Goal: Answer question/provide support: Share knowledge or assist other users

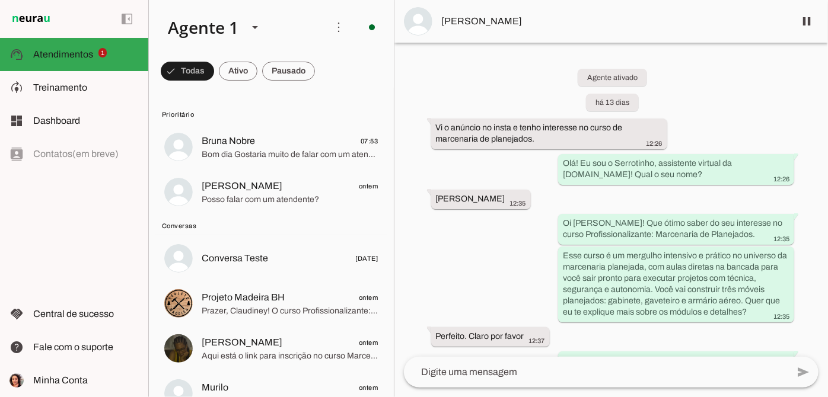
scroll to position [2052, 0]
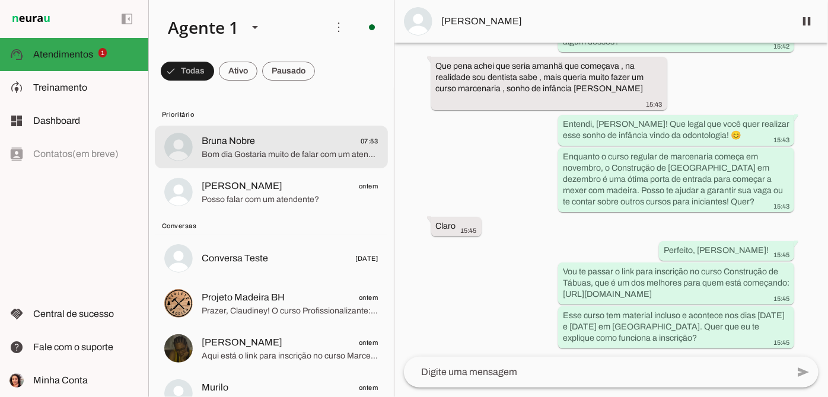
click at [296, 132] on md-item "Bruna Nobre 07:53 Bom dia Gostaria muito de falar com um atendente" at bounding box center [271, 147] width 233 height 43
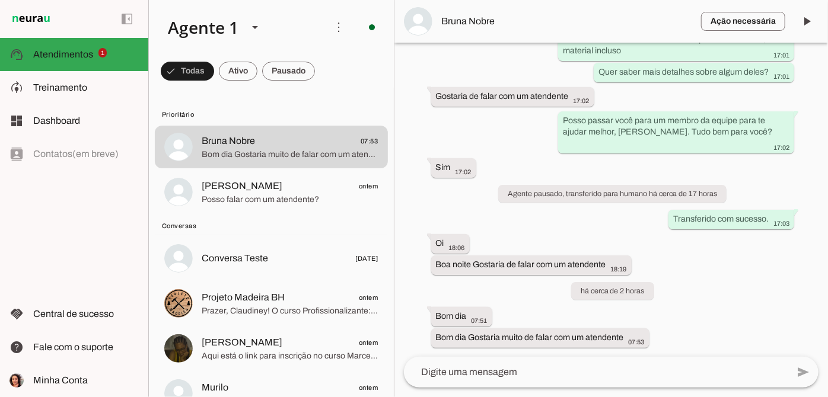
scroll to position [3138, 0]
click at [486, 26] on span "Bruna Nobre" at bounding box center [567, 21] width 250 height 14
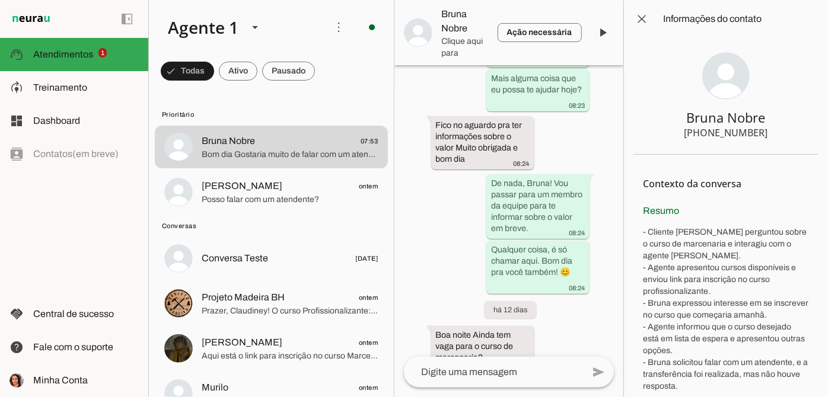
scroll to position [6035, 0]
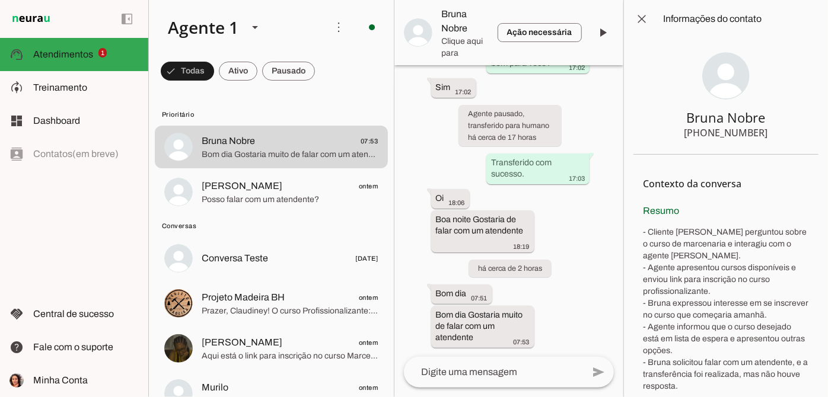
click at [684, 129] on section "Bruna Nobre [PHONE_NUMBER]" at bounding box center [725, 96] width 185 height 117
drag, startPoint x: 686, startPoint y: 133, endPoint x: 775, endPoint y: 132, distance: 88.4
click at [775, 132] on section "Bruna Nobre [PHONE_NUMBER]" at bounding box center [725, 96] width 185 height 117
drag, startPoint x: 763, startPoint y: 132, endPoint x: 678, endPoint y: 134, distance: 84.2
click at [678, 134] on section "Bruna Nobre [PHONE_NUMBER]" at bounding box center [725, 96] width 185 height 117
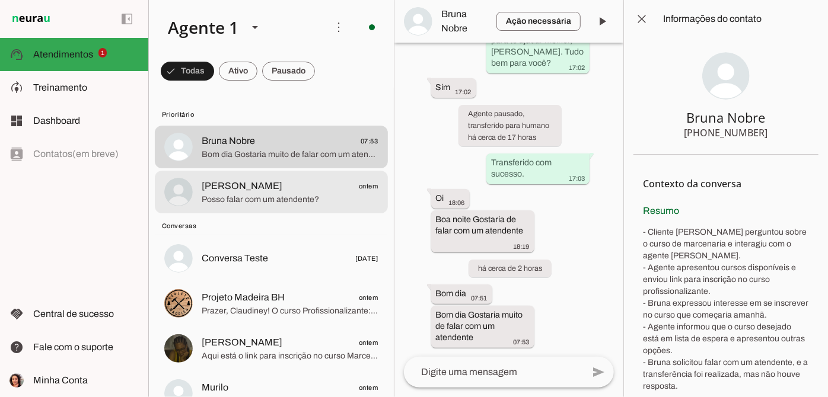
click at [270, 185] on span "[PERSON_NAME]" at bounding box center [242, 186] width 81 height 14
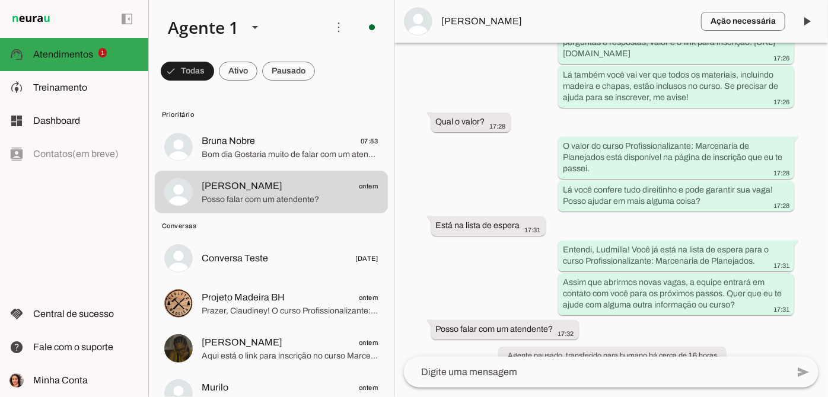
scroll to position [384, 0]
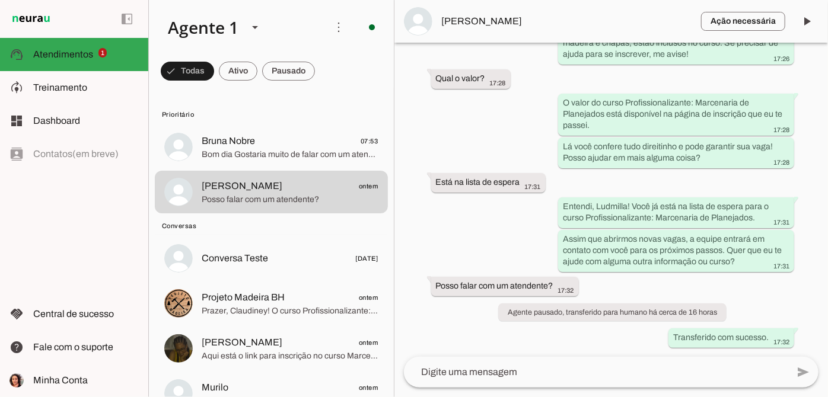
click at [482, 20] on span "[PERSON_NAME]" at bounding box center [567, 21] width 250 height 14
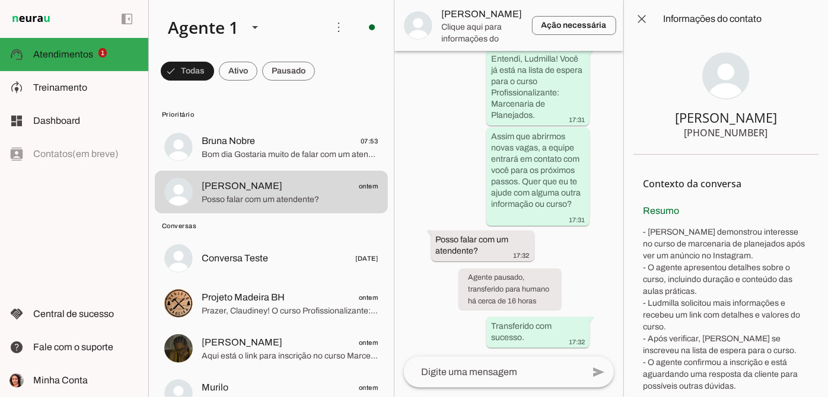
drag, startPoint x: 688, startPoint y: 134, endPoint x: 763, endPoint y: 123, distance: 75.5
click at [763, 123] on section "[PERSON_NAME] [PHONE_NUMBER]" at bounding box center [725, 96] width 185 height 117
drag, startPoint x: 761, startPoint y: 130, endPoint x: 745, endPoint y: 133, distance: 16.4
click at [745, 133] on section "[PERSON_NAME] [PHONE_NUMBER]" at bounding box center [725, 96] width 185 height 117
click at [764, 134] on section "[PERSON_NAME] [PHONE_NUMBER]" at bounding box center [725, 96] width 185 height 117
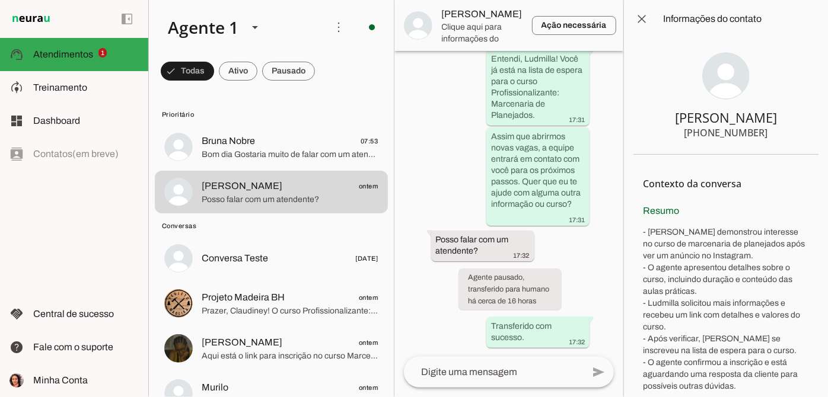
drag, startPoint x: 754, startPoint y: 130, endPoint x: 686, endPoint y: 134, distance: 68.3
click at [686, 134] on div "[PHONE_NUMBER]" at bounding box center [726, 133] width 84 height 14
drag, startPoint x: 758, startPoint y: 129, endPoint x: 678, endPoint y: 132, distance: 80.7
click at [678, 132] on section "[PERSON_NAME] [PHONE_NUMBER]" at bounding box center [725, 96] width 185 height 117
click at [805, 149] on section "[PERSON_NAME] [PHONE_NUMBER]" at bounding box center [725, 96] width 185 height 117
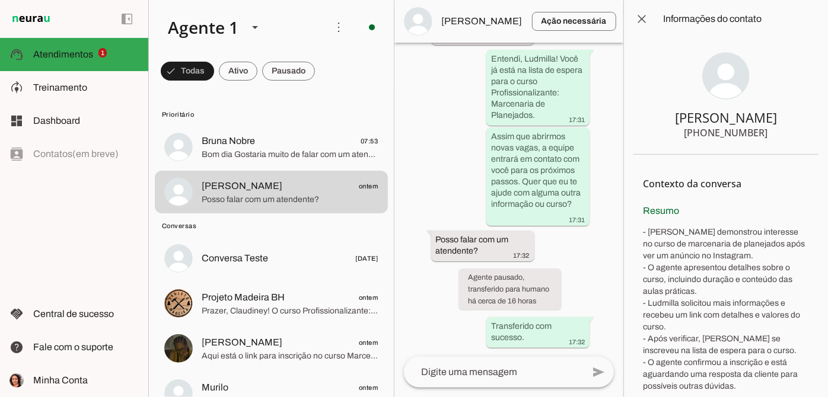
click at [770, 136] on section "[PERSON_NAME] [PHONE_NUMBER]" at bounding box center [725, 96] width 185 height 117
drag, startPoint x: 757, startPoint y: 133, endPoint x: 674, endPoint y: 135, distance: 83.0
click at [674, 135] on section "[PERSON_NAME] [PHONE_NUMBER]" at bounding box center [725, 96] width 185 height 117
drag, startPoint x: 681, startPoint y: 130, endPoint x: 691, endPoint y: 131, distance: 9.5
click at [683, 130] on section "[PERSON_NAME] [PHONE_NUMBER]" at bounding box center [725, 96] width 185 height 117
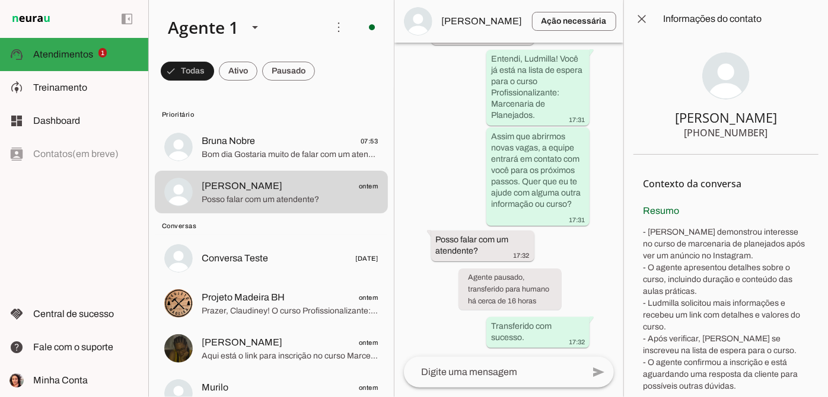
click at [783, 136] on section "[PERSON_NAME] [PHONE_NUMBER]" at bounding box center [725, 96] width 185 height 117
drag, startPoint x: 766, startPoint y: 133, endPoint x: 757, endPoint y: 136, distance: 10.1
click at [713, 133] on section "[PERSON_NAME] [PHONE_NUMBER]" at bounding box center [725, 96] width 185 height 117
click at [758, 136] on section "[PERSON_NAME] [PHONE_NUMBER]" at bounding box center [725, 96] width 185 height 117
drag, startPoint x: 762, startPoint y: 136, endPoint x: 686, endPoint y: 135, distance: 75.9
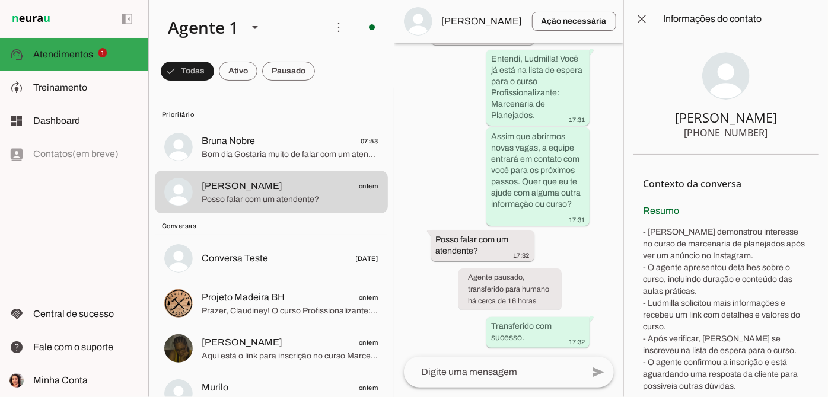
click at [686, 135] on section "[PERSON_NAME] [PHONE_NUMBER]" at bounding box center [725, 96] width 185 height 117
